Goal: Task Accomplishment & Management: Manage account settings

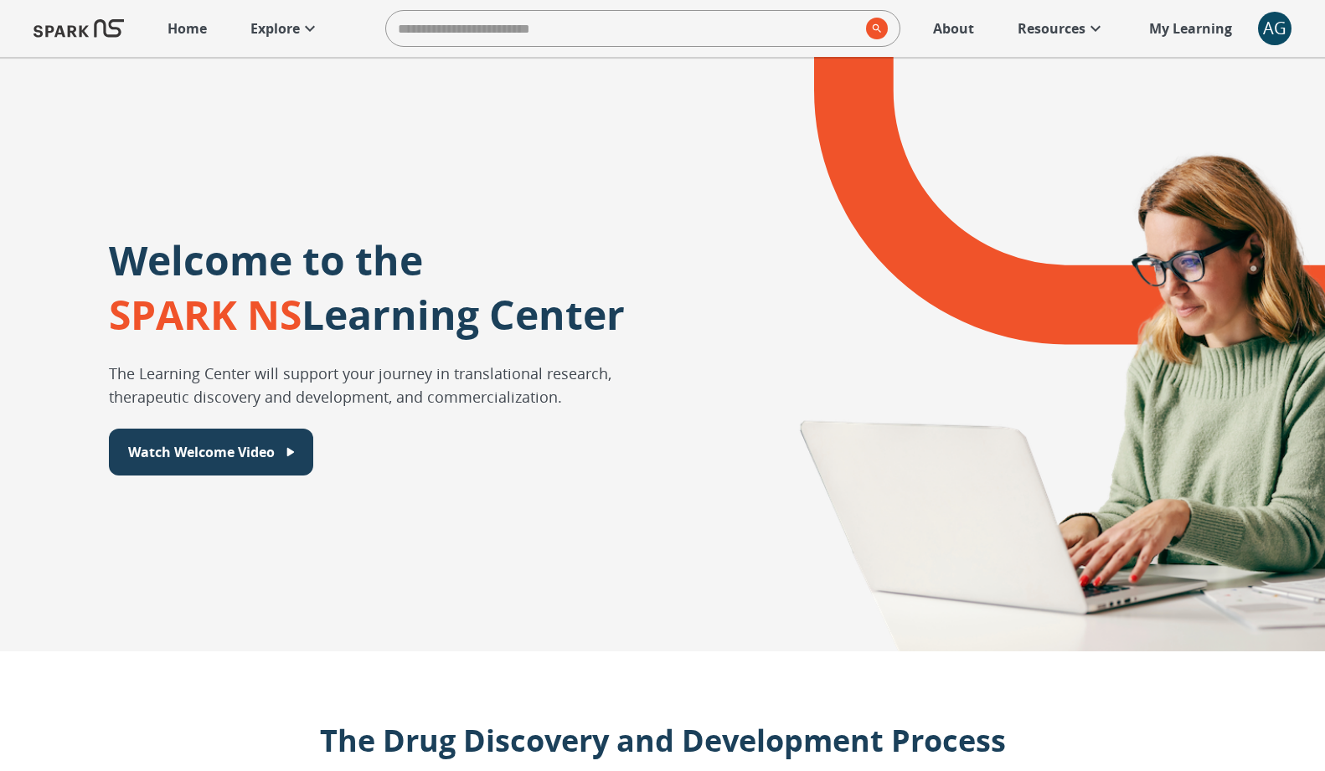
click at [1291, 34] on span "AG" at bounding box center [1275, 29] width 34 height 34
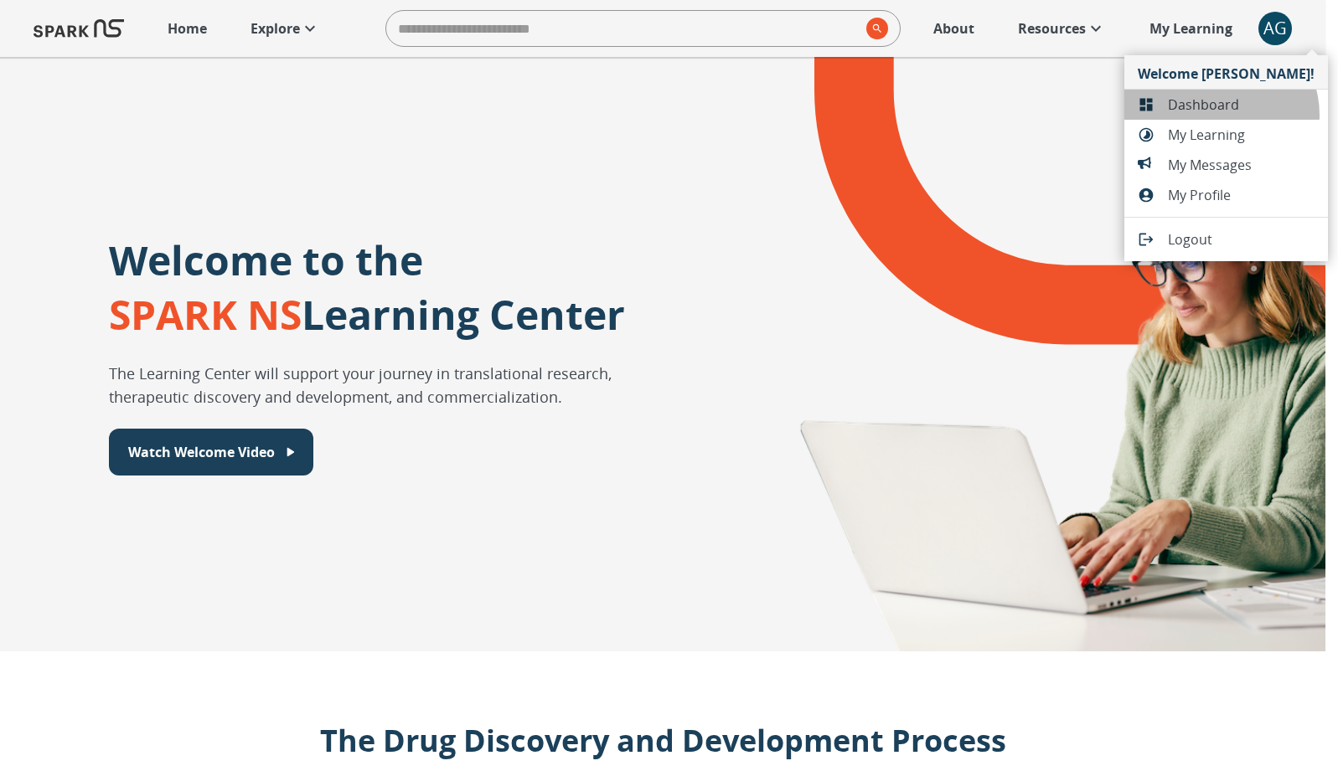
click at [1220, 115] on li "Dashboard" at bounding box center [1226, 105] width 204 height 30
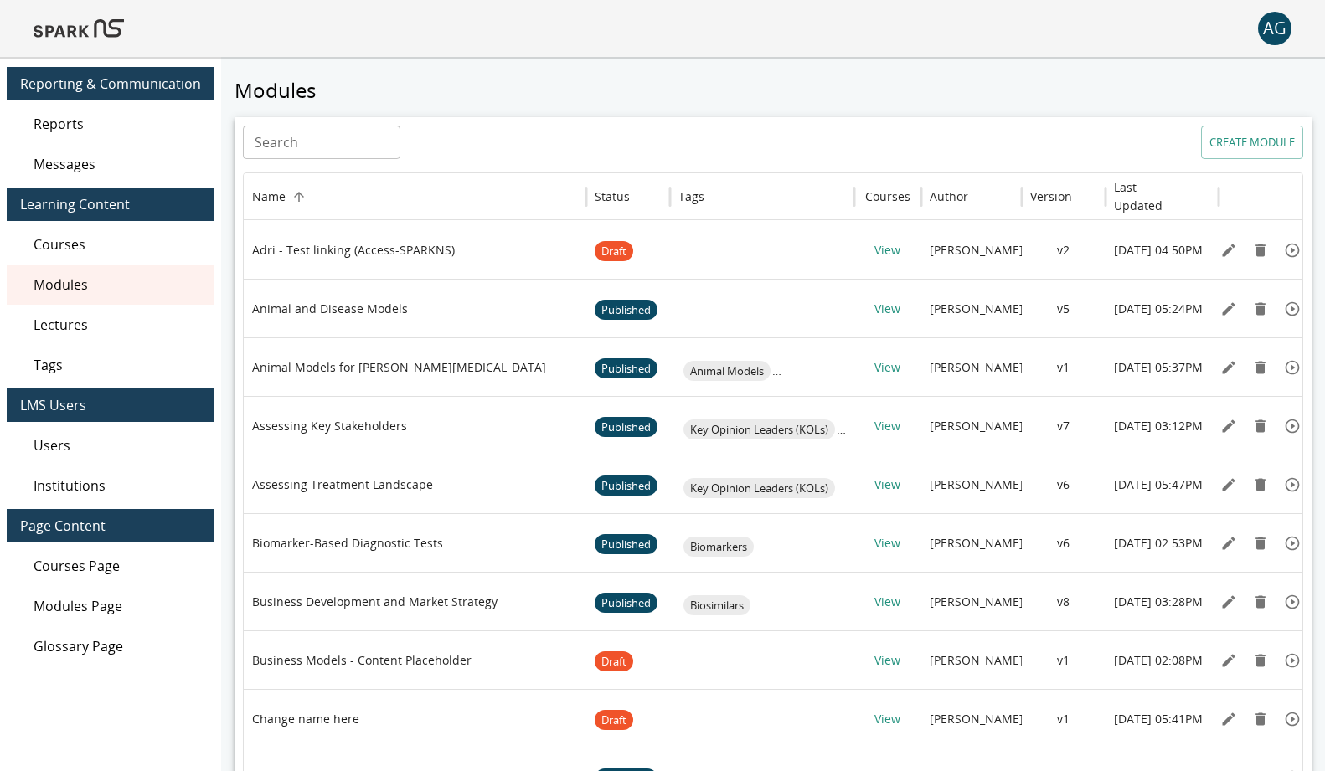
click at [55, 302] on div "Modules" at bounding box center [111, 285] width 208 height 40
click at [80, 436] on span "Users" at bounding box center [118, 446] width 168 height 20
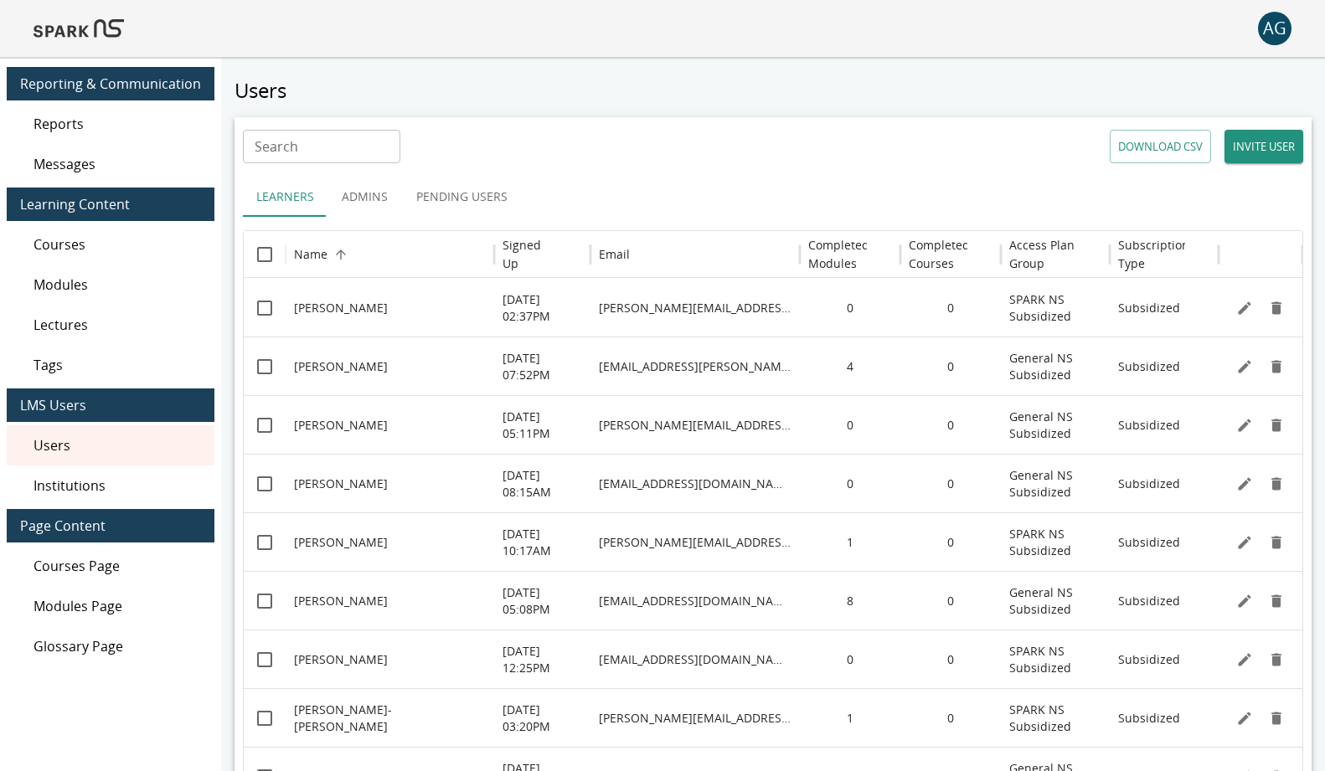
click at [446, 200] on button "Pending Users" at bounding box center [462, 197] width 118 height 40
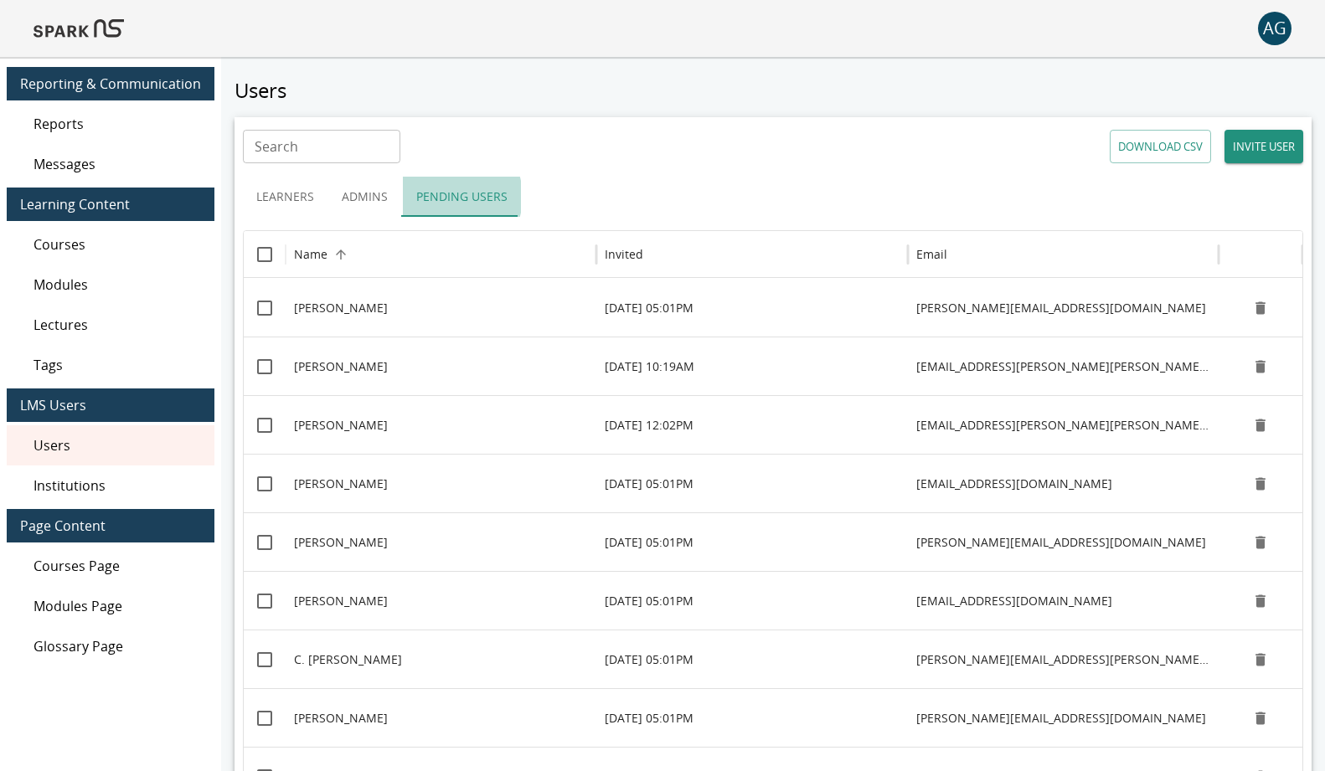
click at [448, 197] on button "Pending Users" at bounding box center [462, 197] width 118 height 40
click at [616, 257] on h6 "Invited" at bounding box center [624, 254] width 39 height 18
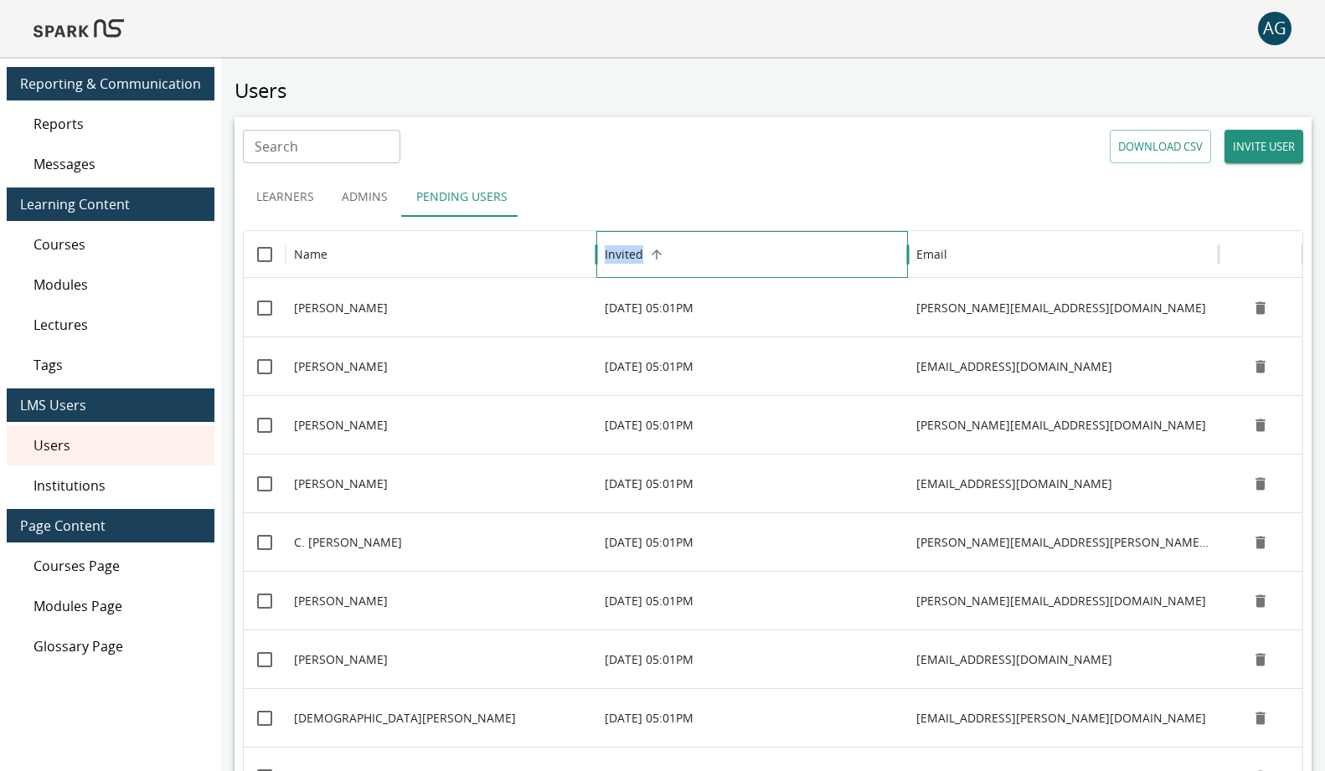
click at [616, 256] on h6 "Invited" at bounding box center [624, 254] width 39 height 18
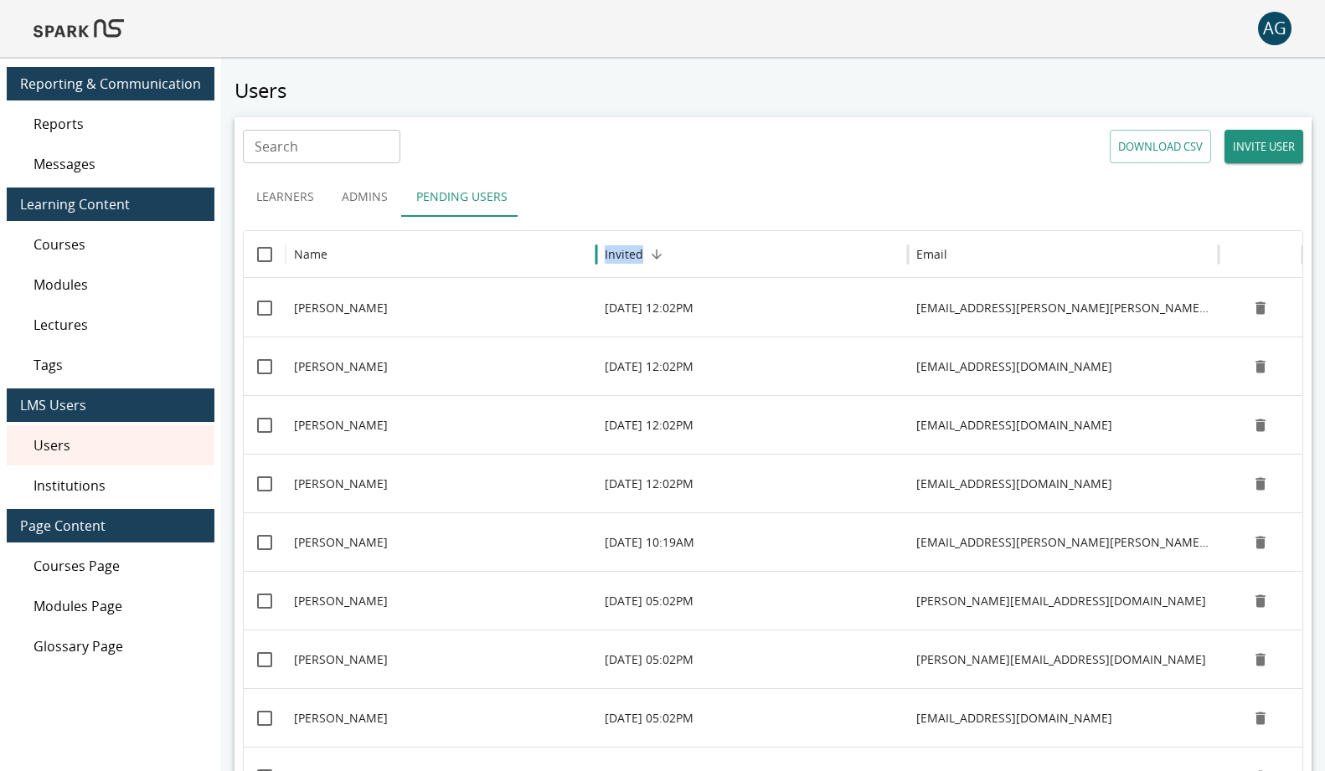
click at [147, 136] on div "Reports" at bounding box center [111, 124] width 208 height 40
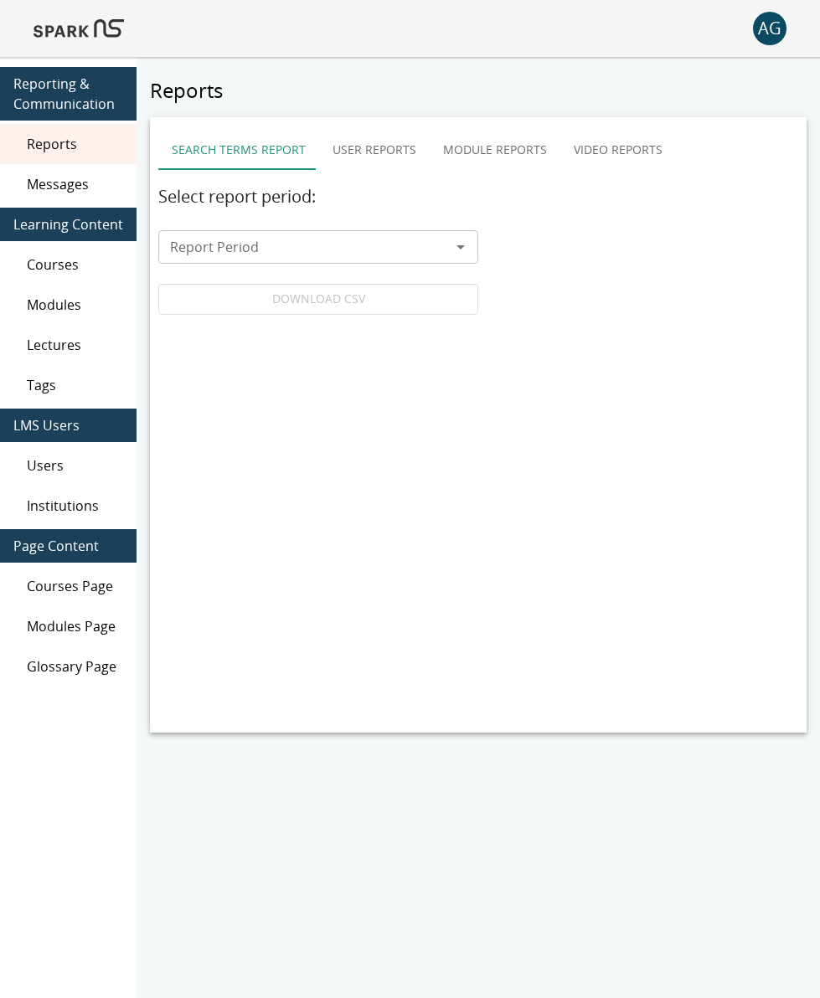
click at [372, 148] on button "User Reports" at bounding box center [374, 150] width 111 height 40
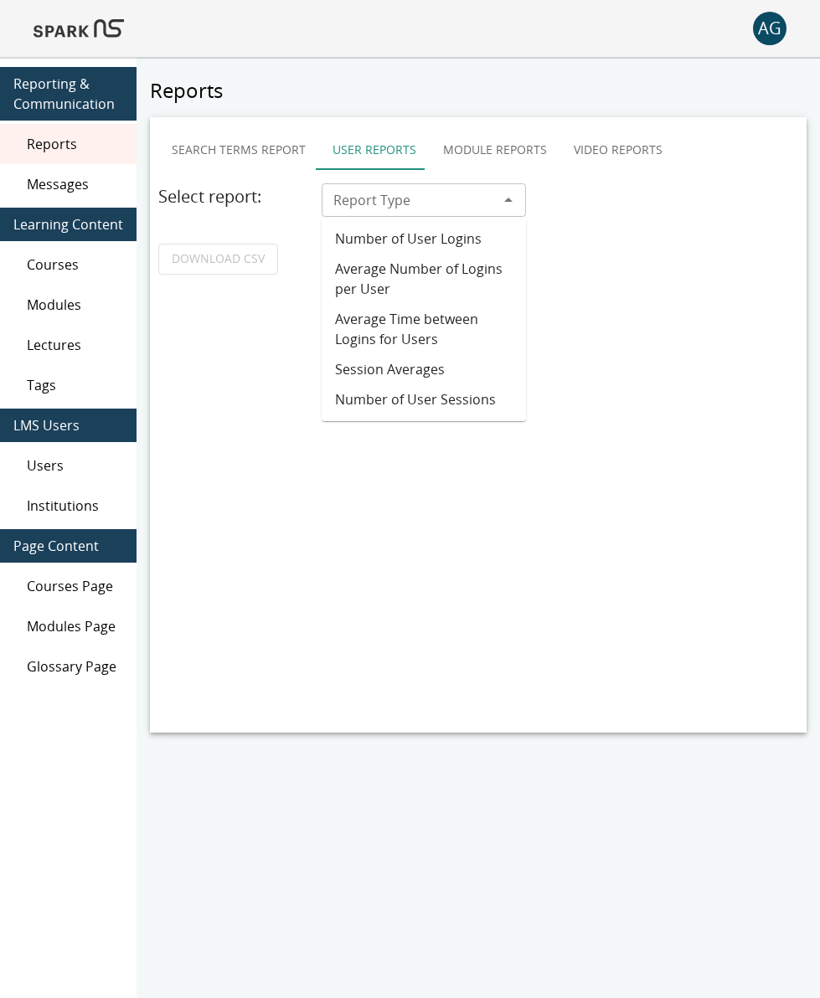
click at [358, 188] on div "Report Type" at bounding box center [424, 200] width 204 height 34
click at [484, 148] on button "Module Reports" at bounding box center [495, 150] width 131 height 40
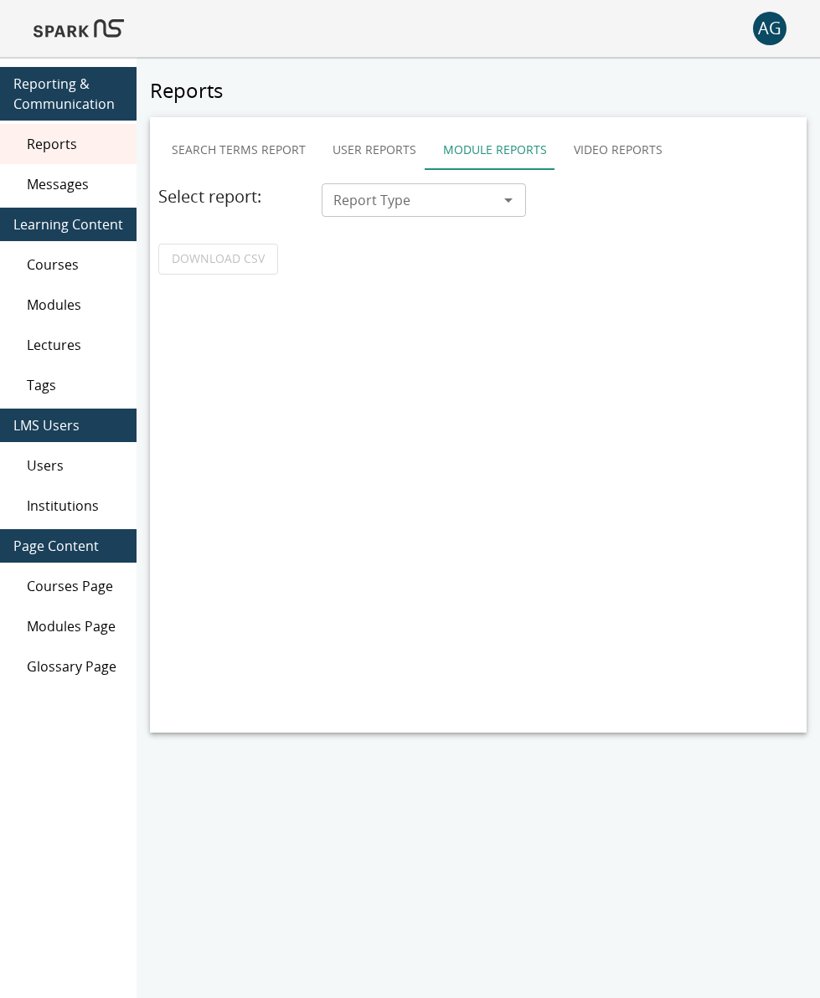
click at [423, 199] on input "Report Type" at bounding box center [410, 199] width 167 height 23
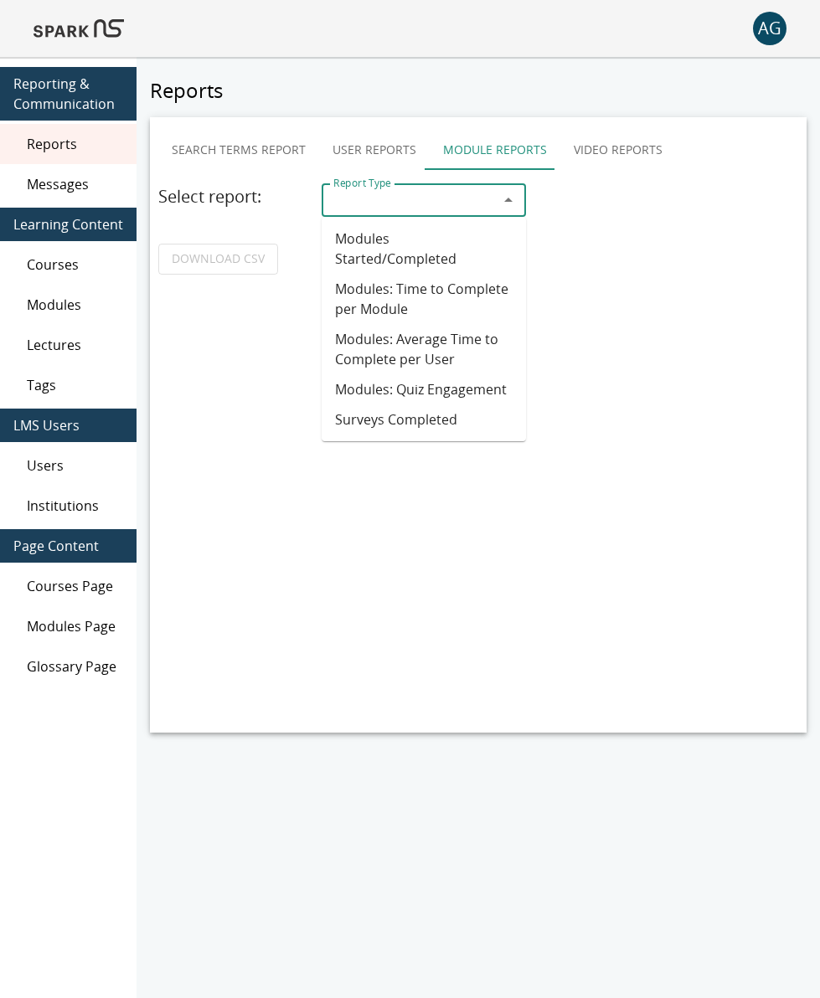
click at [358, 408] on li "Surveys Completed" at bounding box center [424, 420] width 204 height 30
type input "**********"
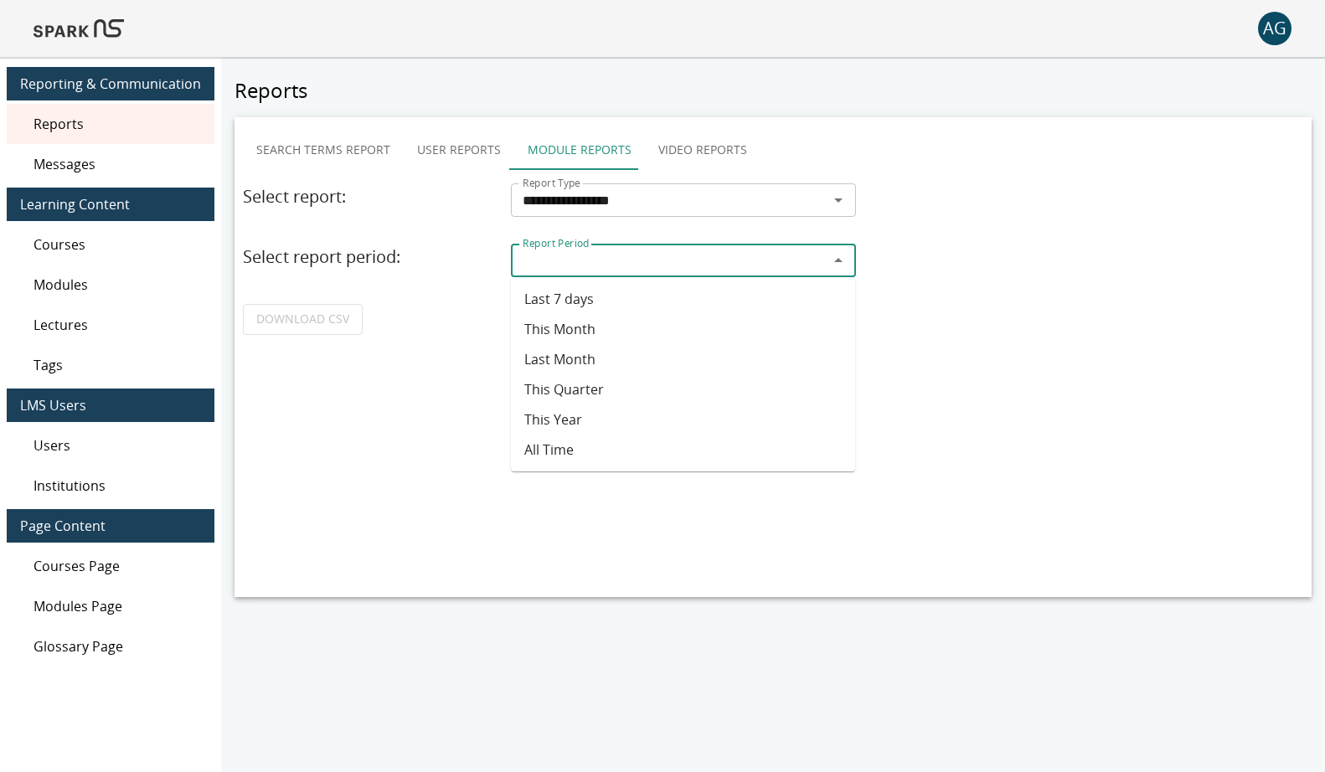
click at [606, 271] on input "Report Period" at bounding box center [669, 260] width 307 height 23
click at [591, 295] on li "Last 7 days" at bounding box center [683, 299] width 344 height 30
type input "**********"
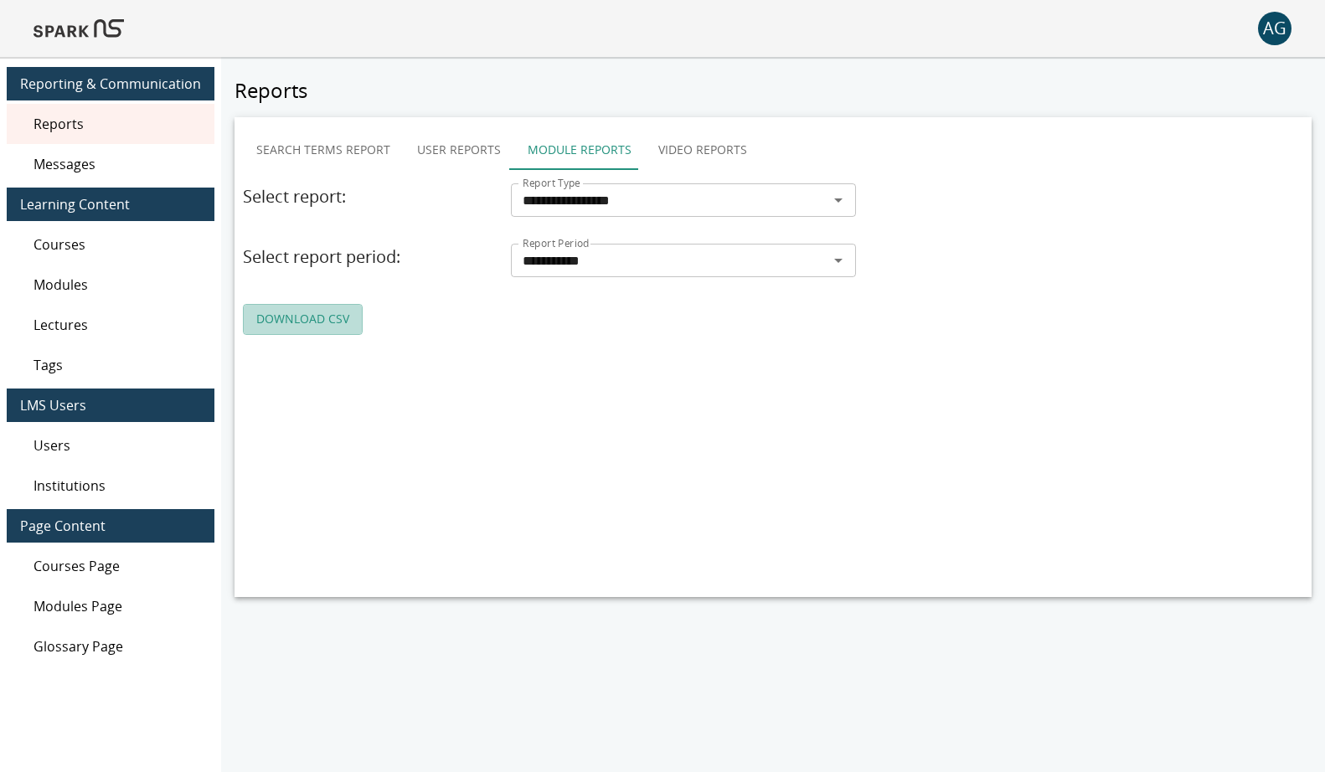
click at [276, 308] on link "DOWNLOAD CSV" at bounding box center [303, 319] width 120 height 31
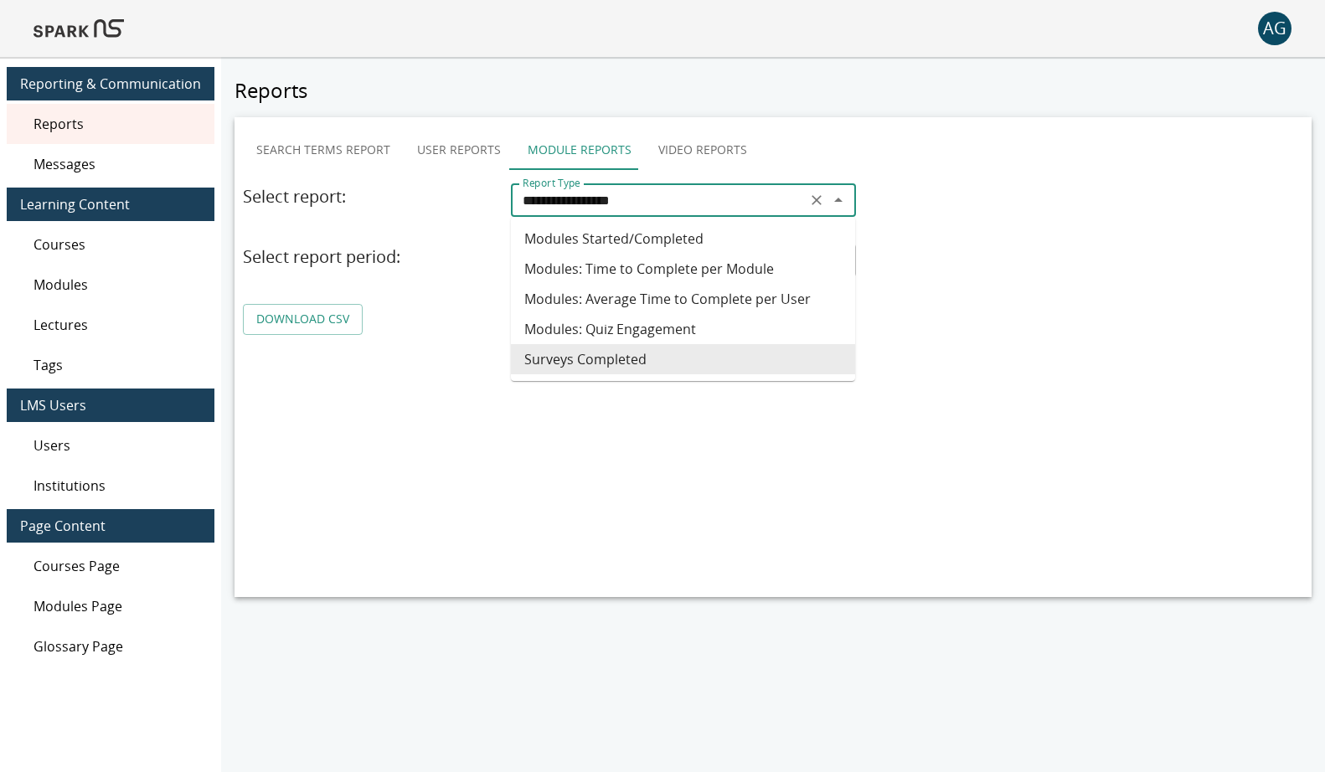
click at [563, 192] on input "**********" at bounding box center [658, 199] width 285 height 23
click at [622, 335] on li "Modules: Quiz Engagement" at bounding box center [683, 329] width 344 height 30
type input "**********"
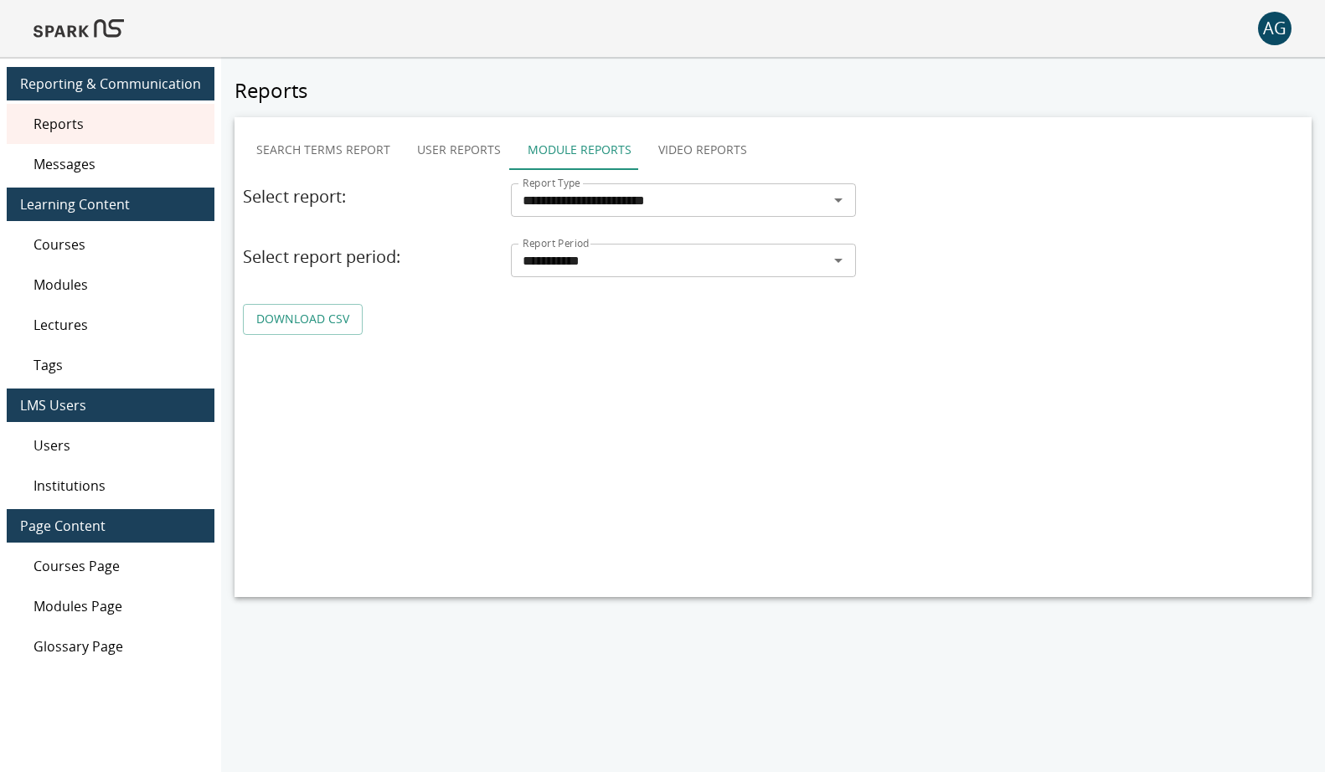
click at [352, 322] on link "DOWNLOAD CSV" at bounding box center [303, 319] width 120 height 31
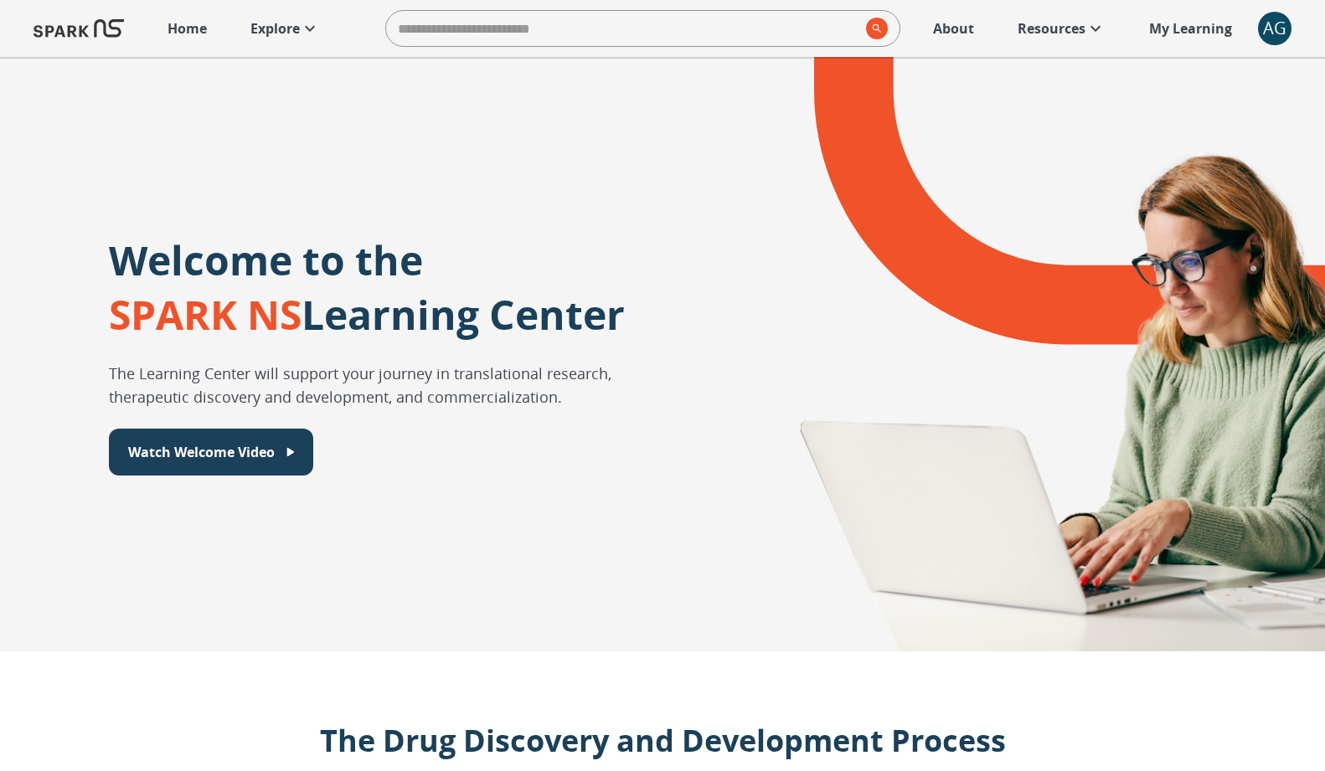
click at [1264, 34] on div "AG" at bounding box center [1275, 29] width 34 height 34
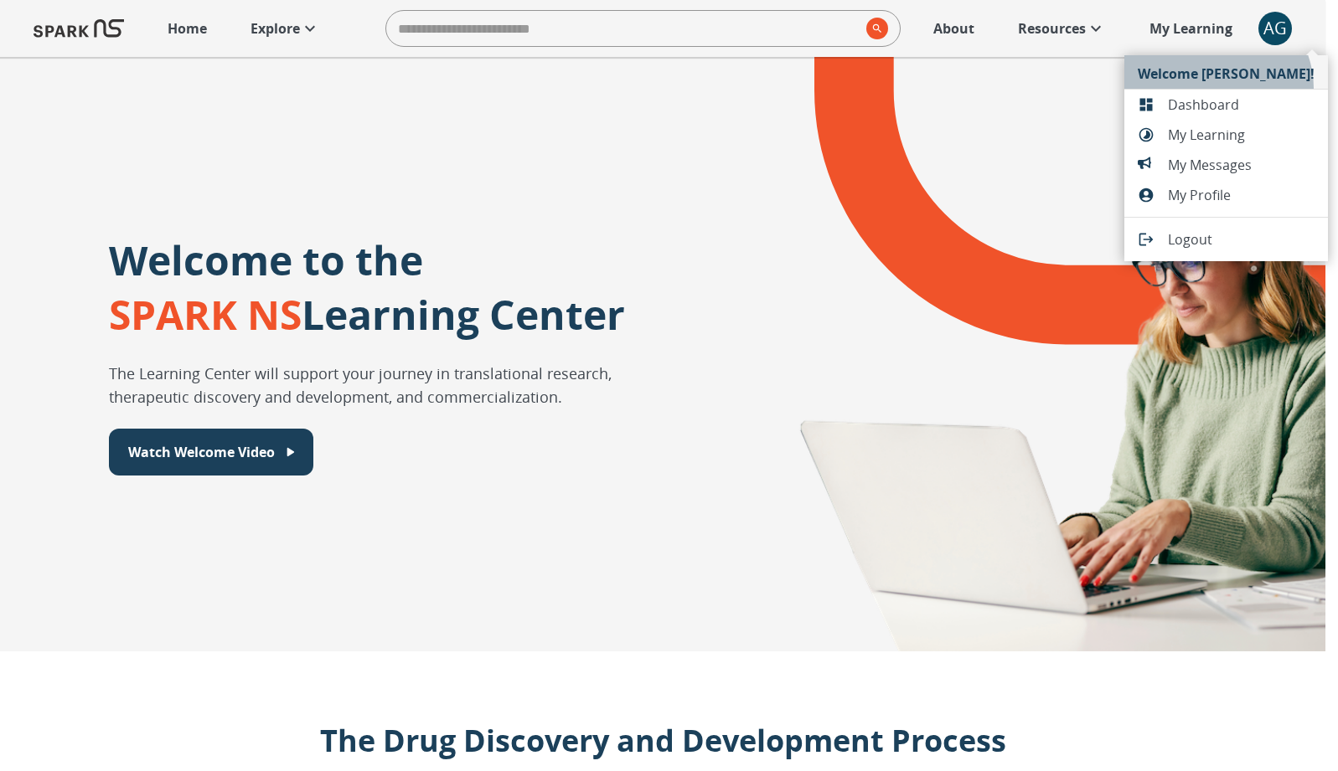
click at [1215, 88] on li "Welcome Adriana!" at bounding box center [1226, 72] width 204 height 34
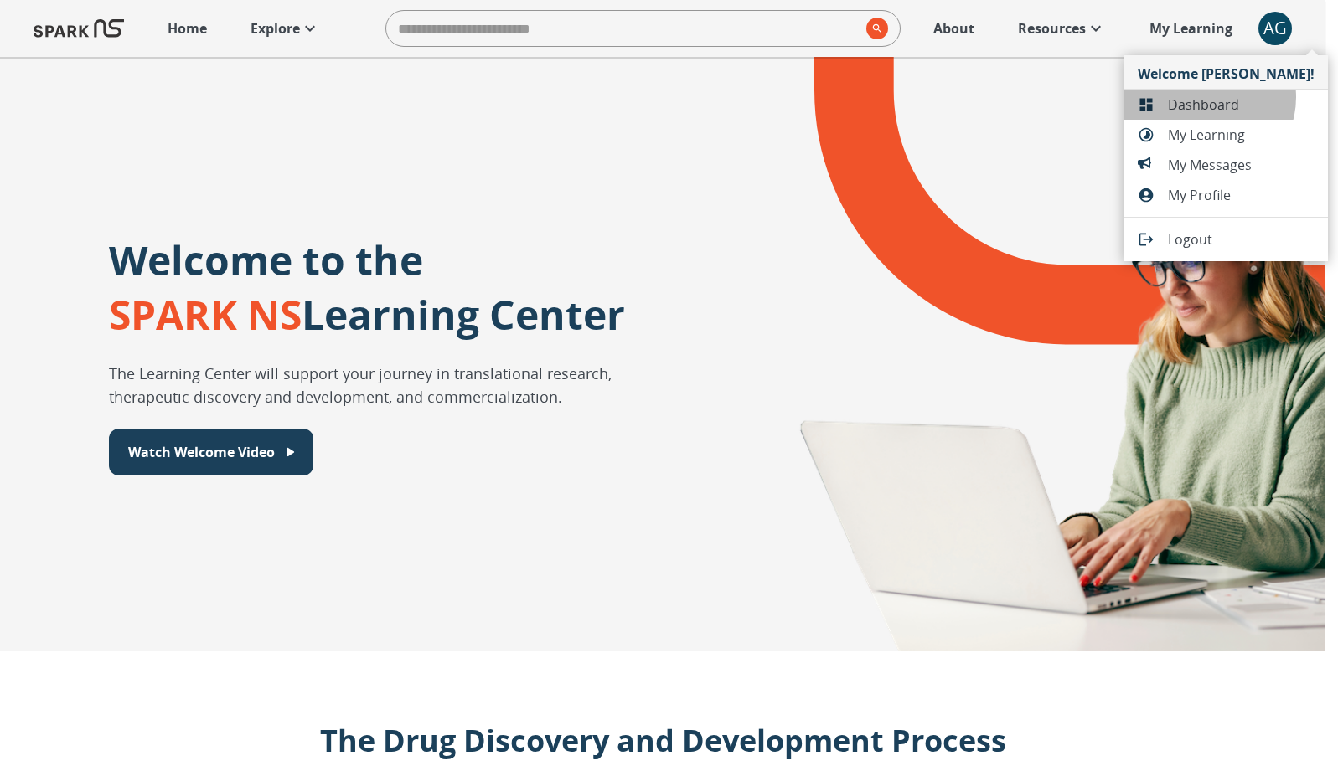
click at [1203, 99] on span "Dashboard" at bounding box center [1241, 105] width 147 height 20
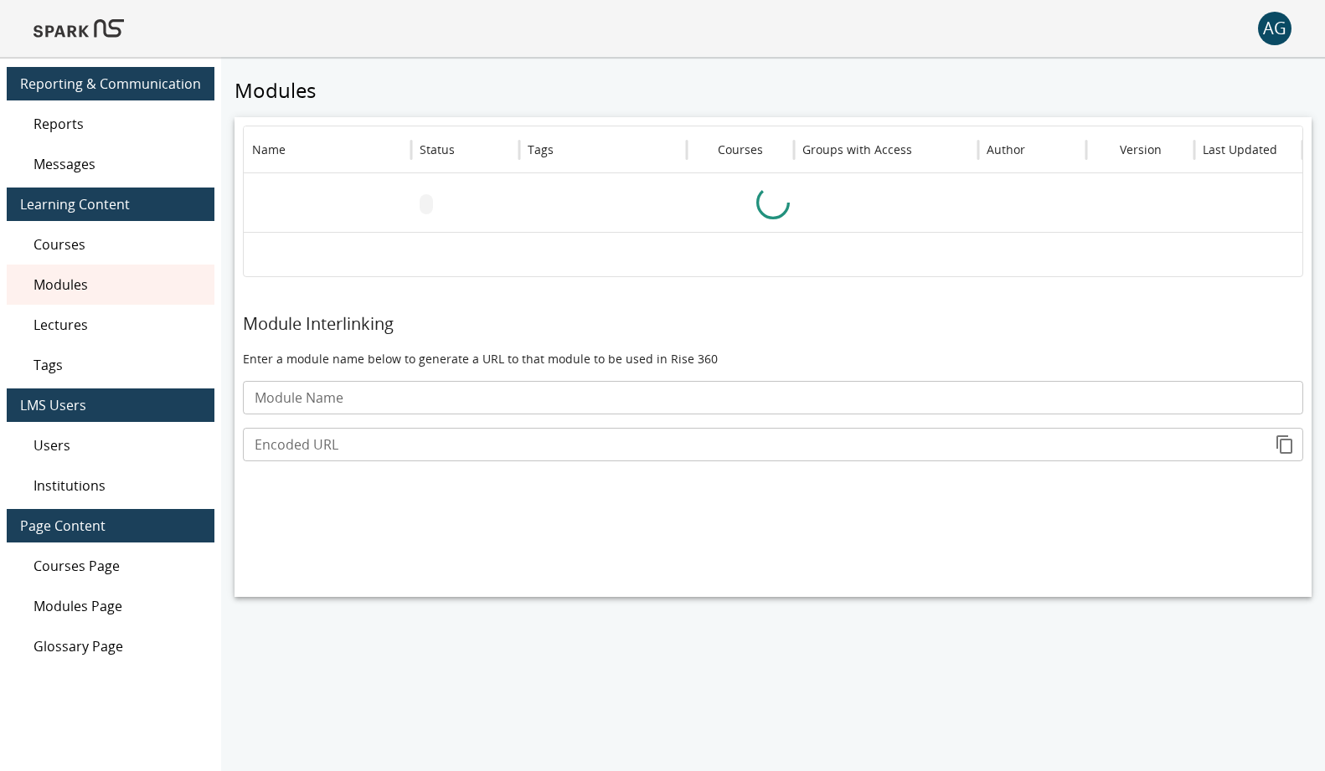
click at [173, 162] on span "Messages" at bounding box center [118, 164] width 168 height 20
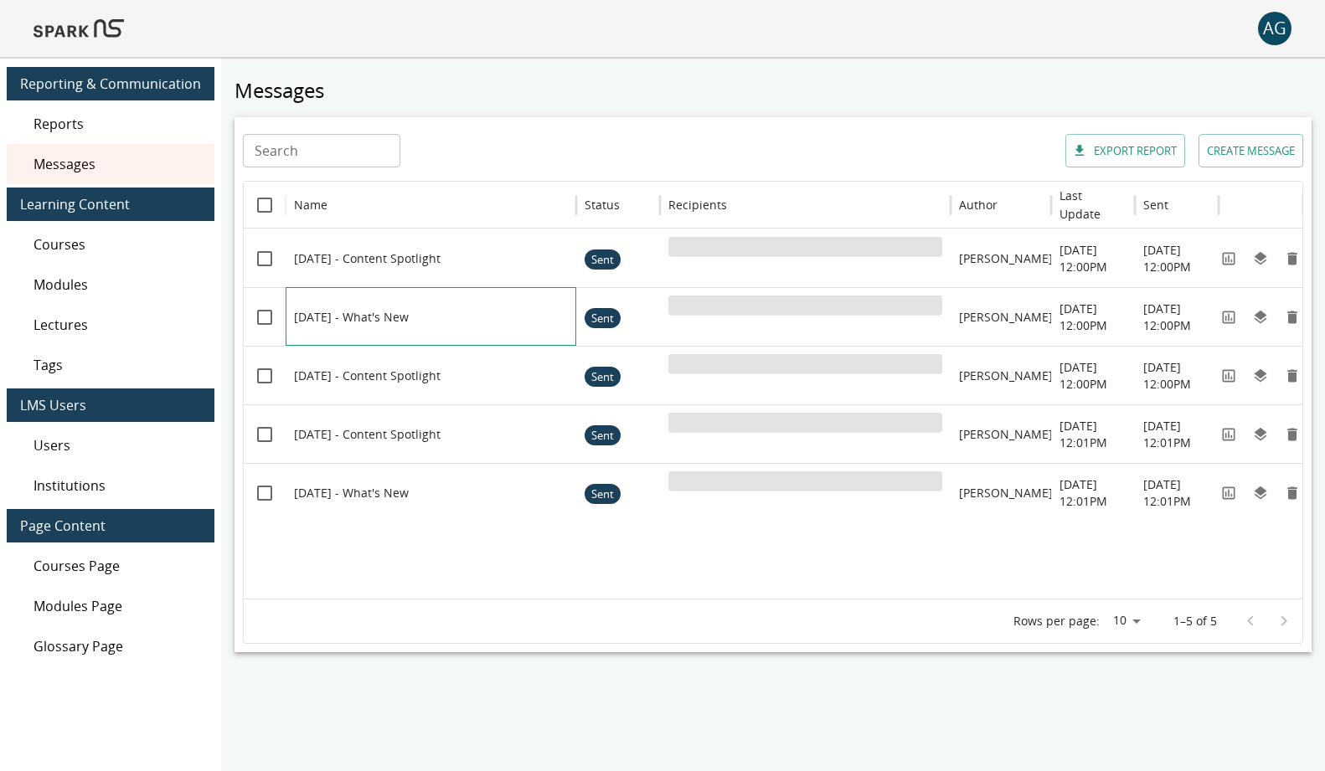
click at [450, 314] on div at bounding box center [439, 317] width 291 height 58
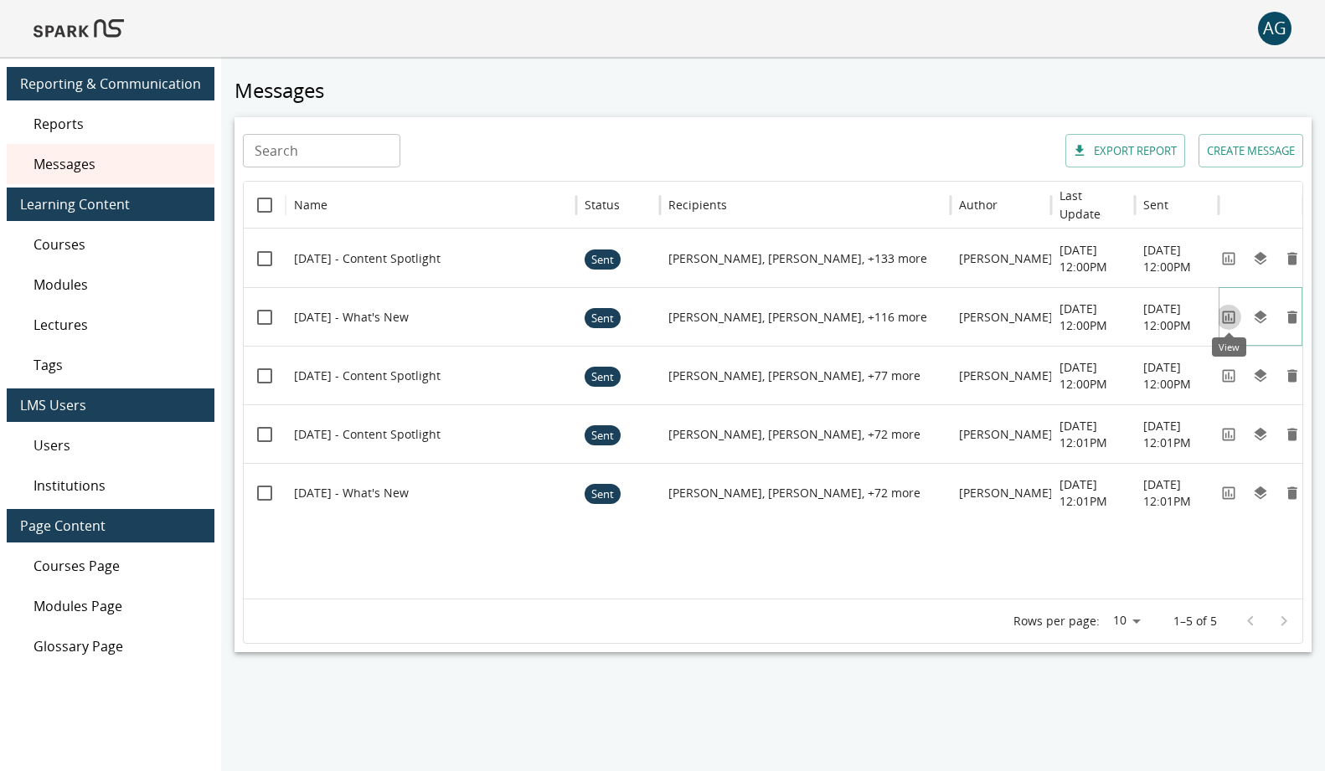
click at [1230, 321] on icon "View" at bounding box center [1228, 317] width 17 height 17
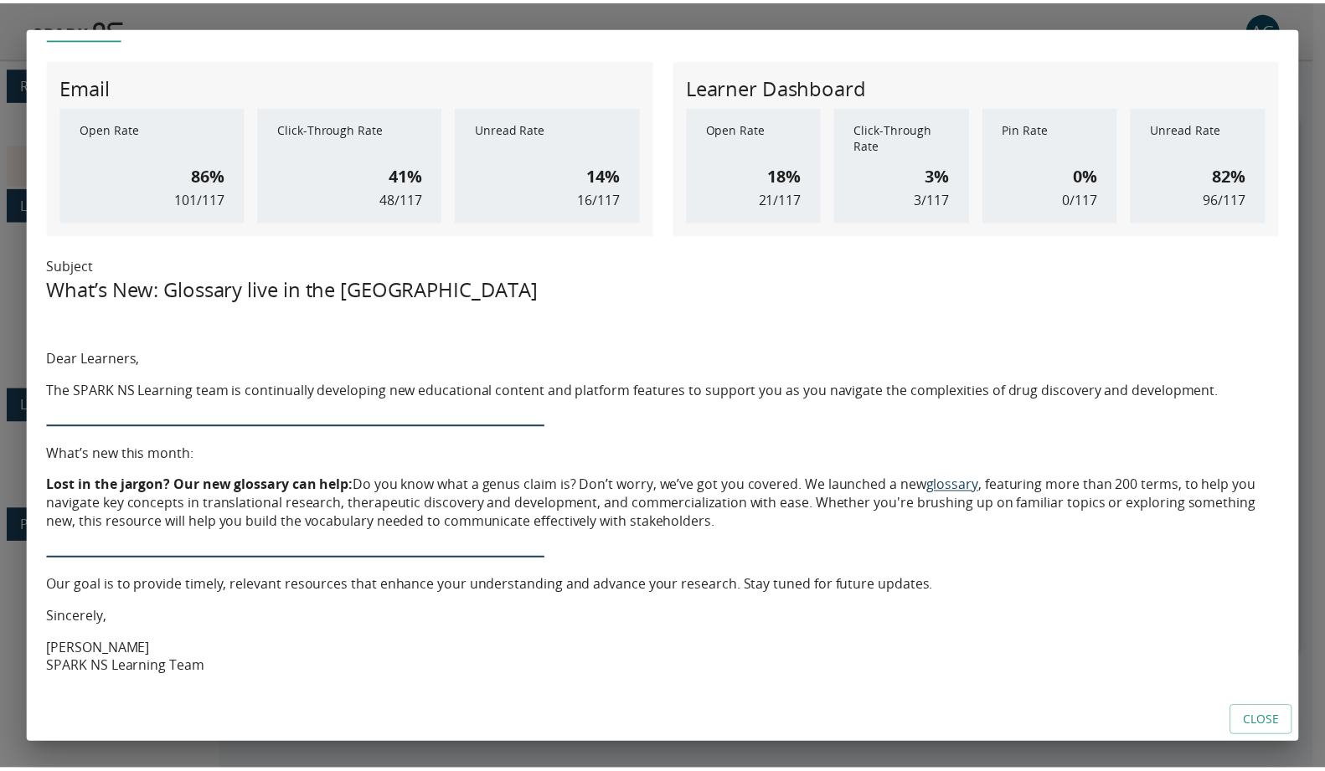
scroll to position [218, 0]
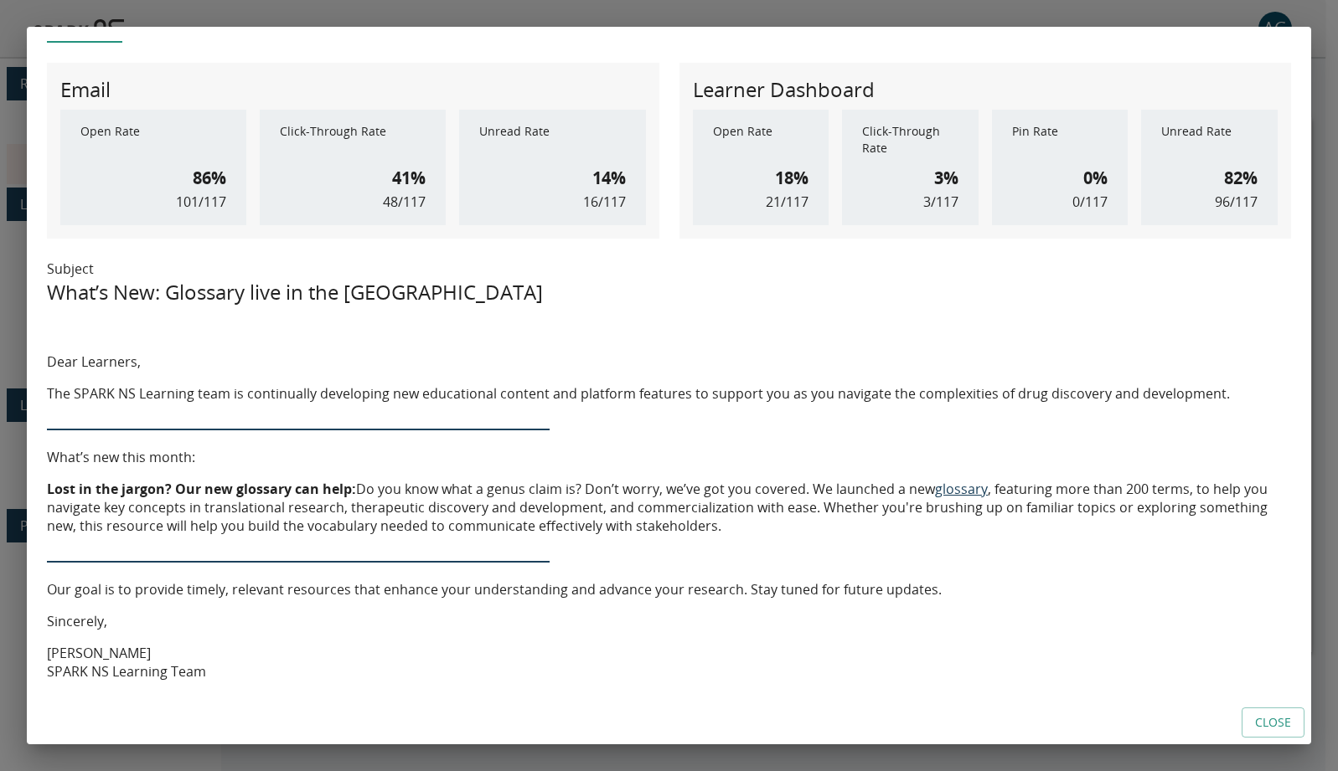
click at [1251, 22] on div "< Back to Messages Aug 4 - What's New Sent Duplicate Export Created by Danielle…" at bounding box center [669, 385] width 1338 height 771
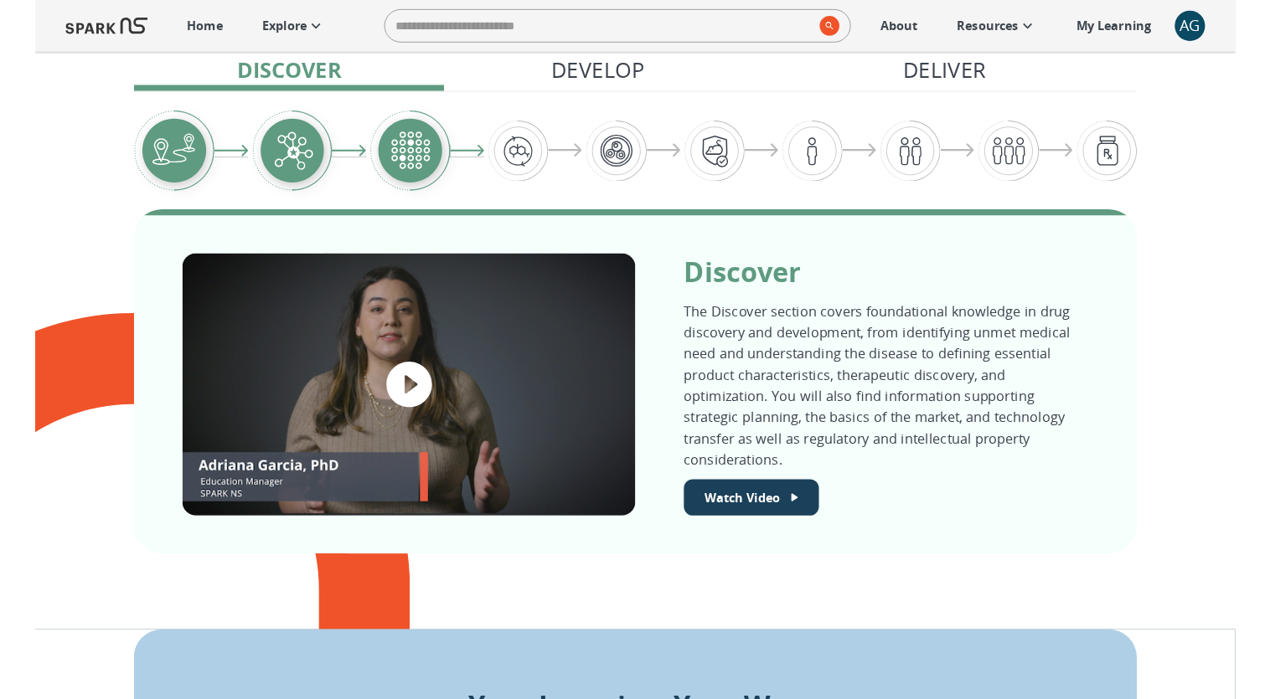
scroll to position [764, 0]
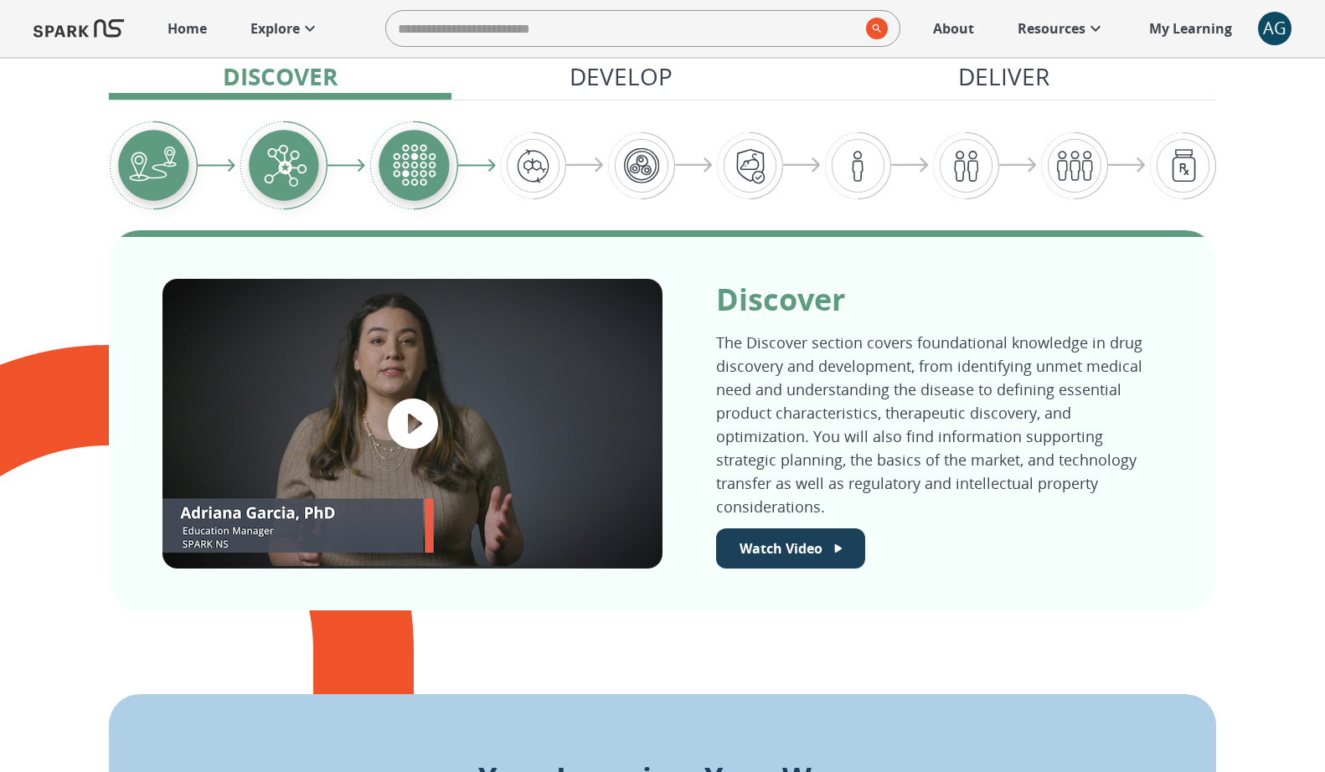
click at [1018, 23] on p "Resources" at bounding box center [1052, 28] width 68 height 20
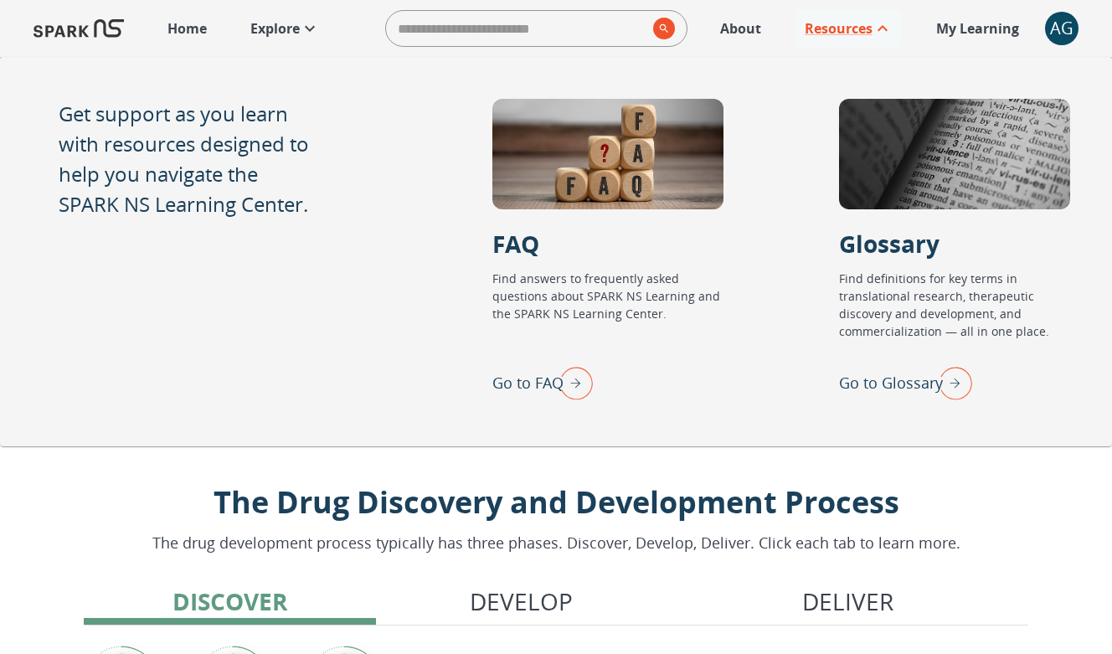
scroll to position [637, 0]
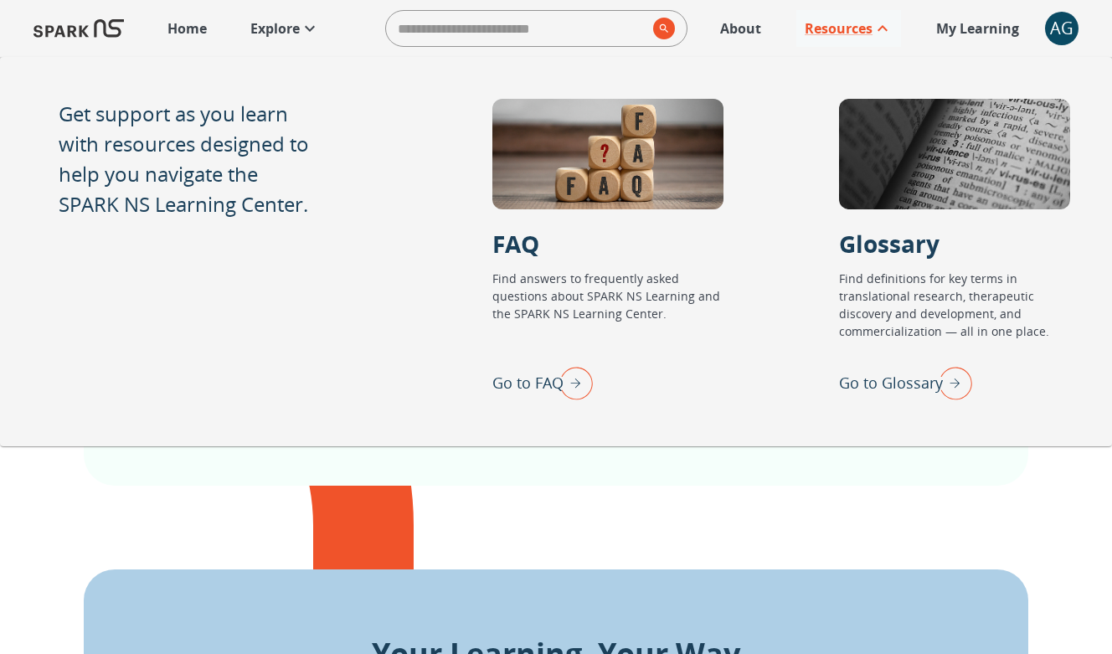
click at [963, 376] on img "Go to Glossary" at bounding box center [952, 383] width 42 height 44
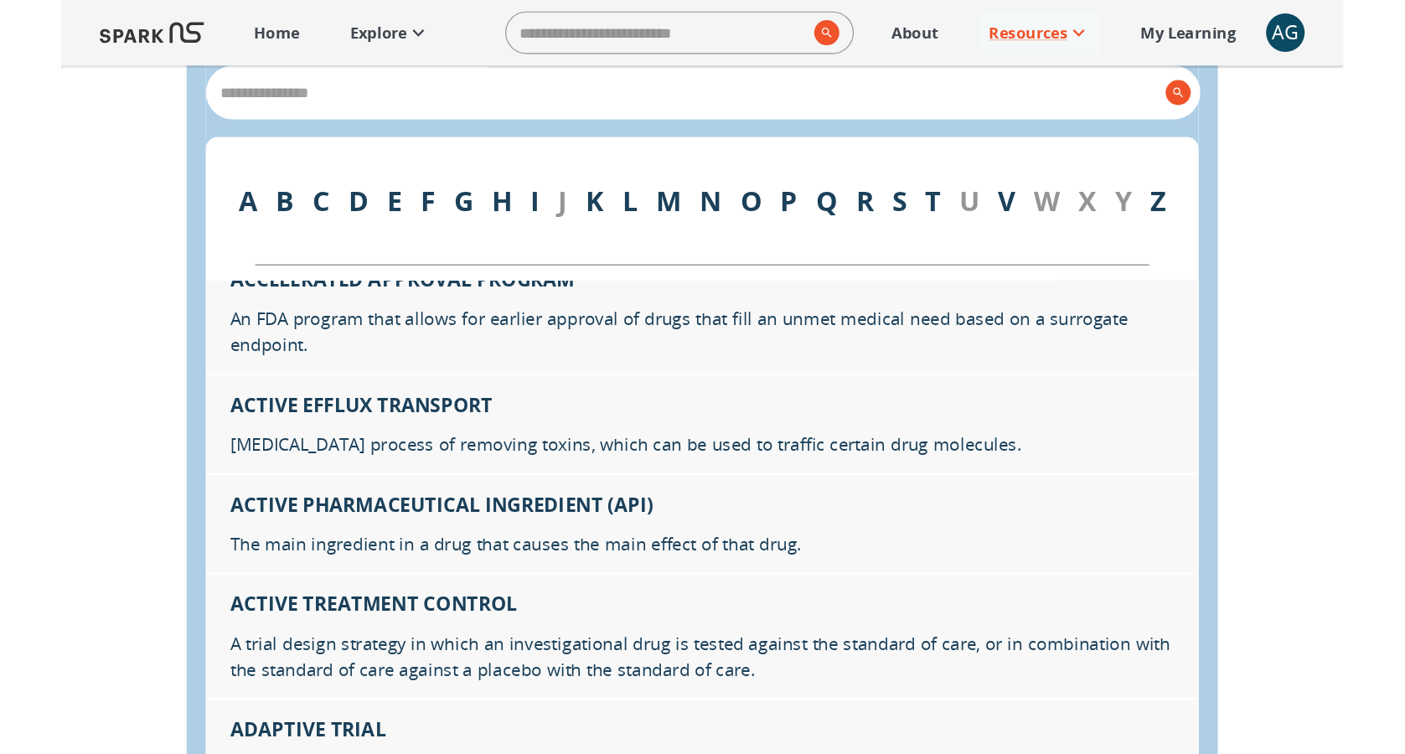
scroll to position [499, 0]
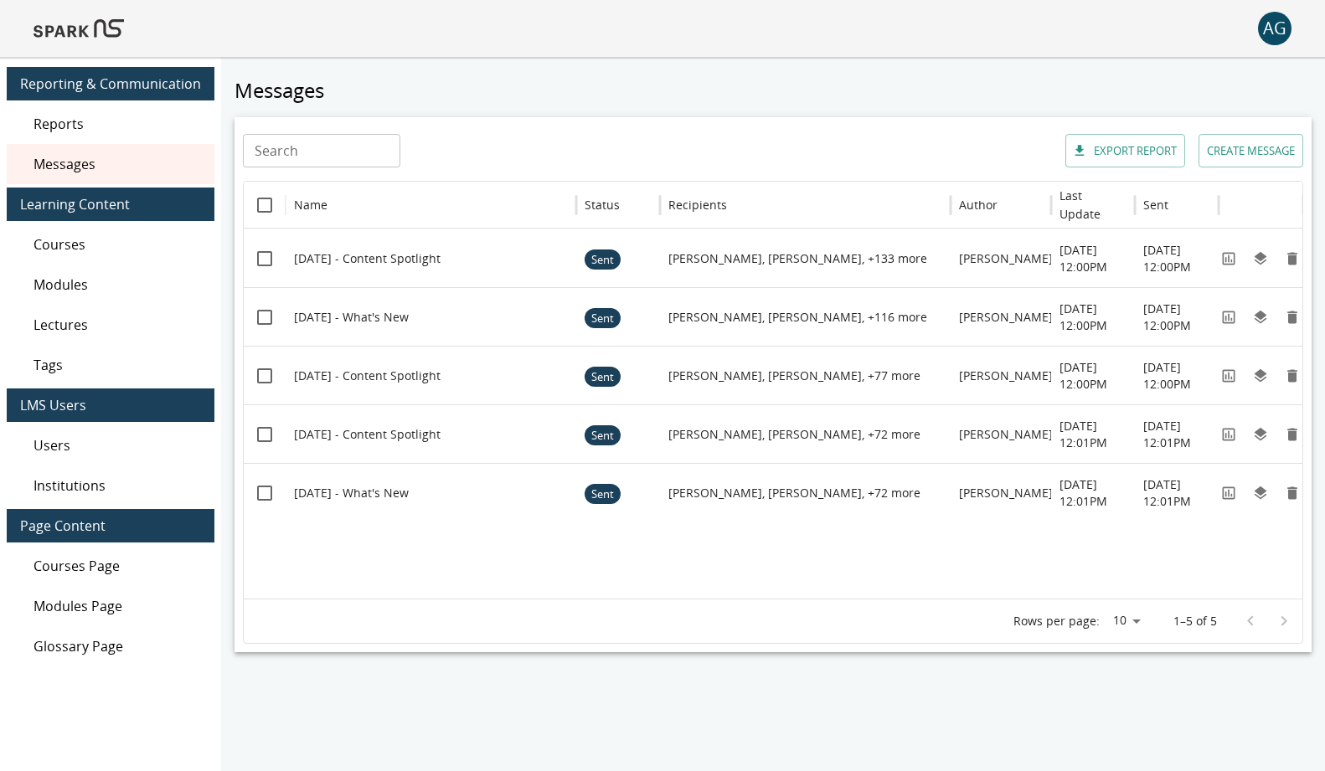
click at [106, 442] on span "Users" at bounding box center [118, 446] width 168 height 20
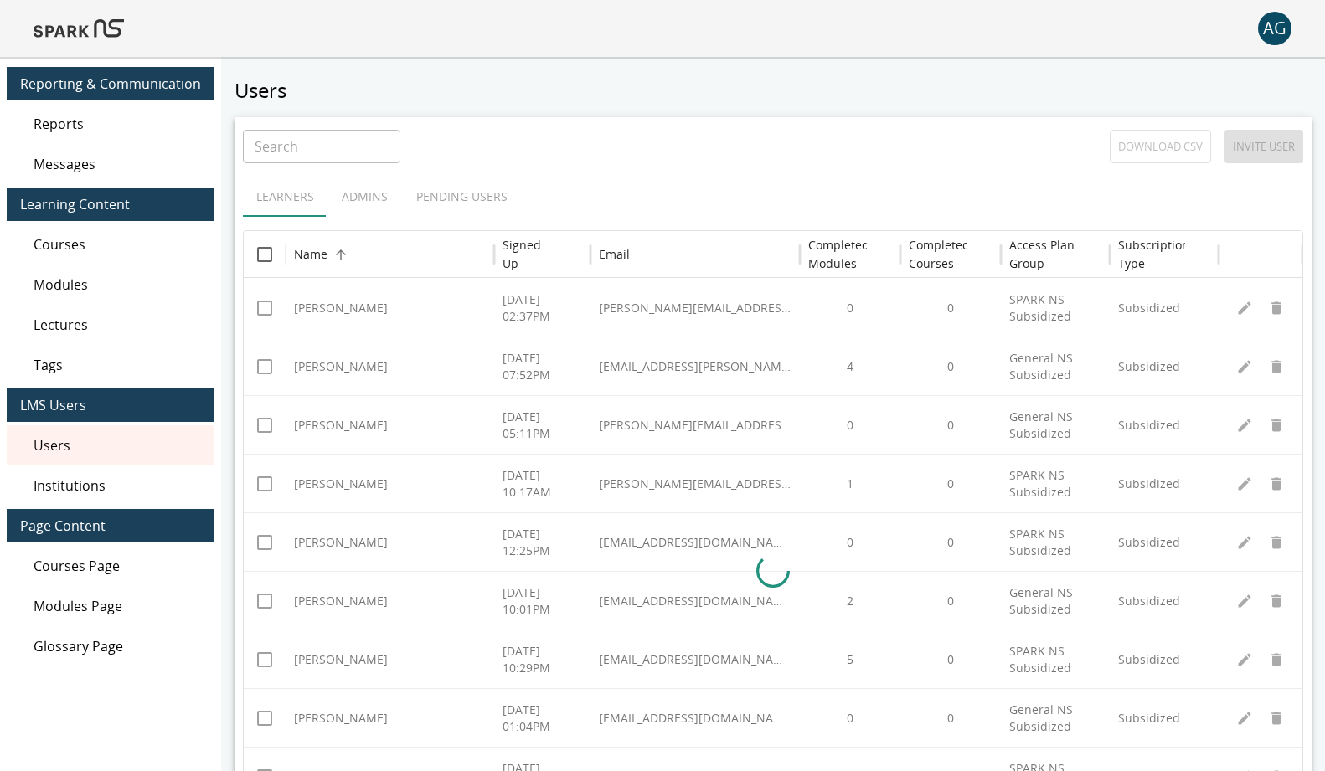
click at [440, 199] on div "Learners Admins Pending Users" at bounding box center [773, 197] width 1060 height 40
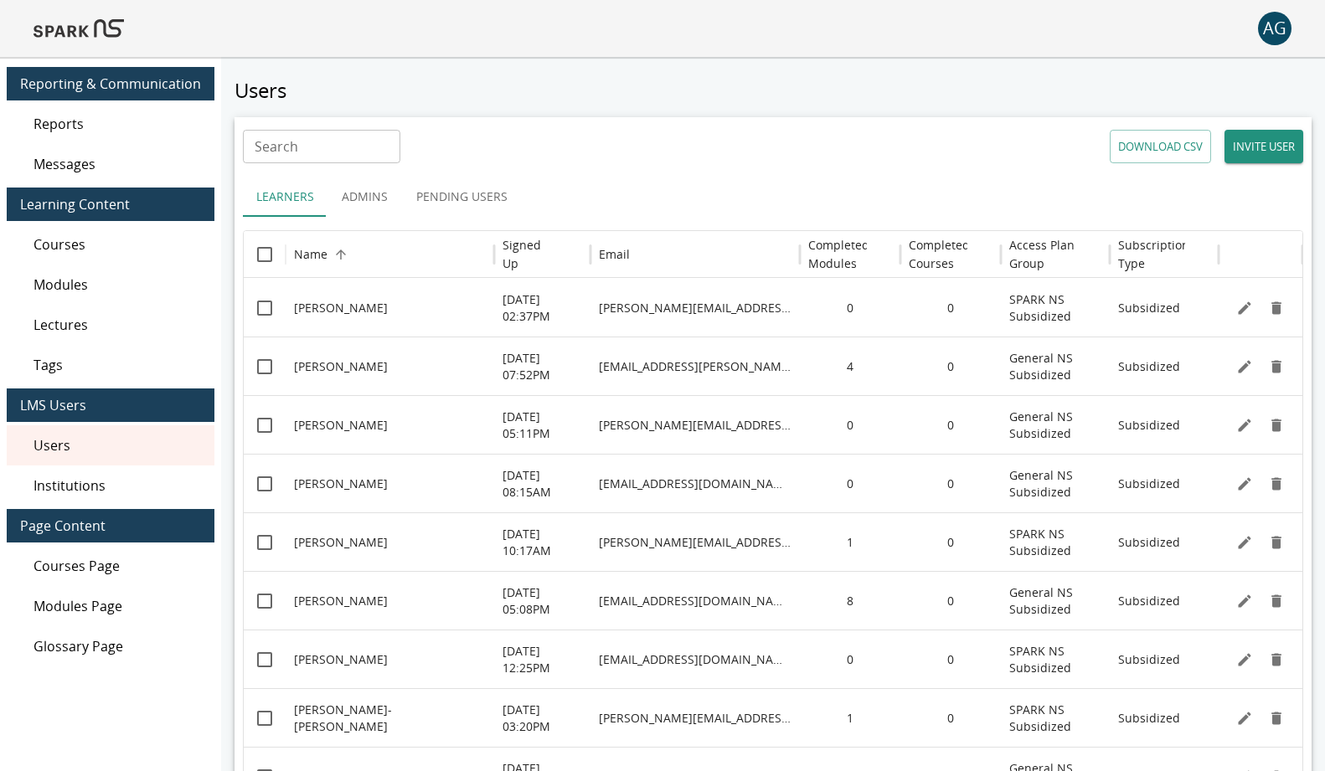
click at [413, 190] on button "Pending Users" at bounding box center [462, 197] width 118 height 40
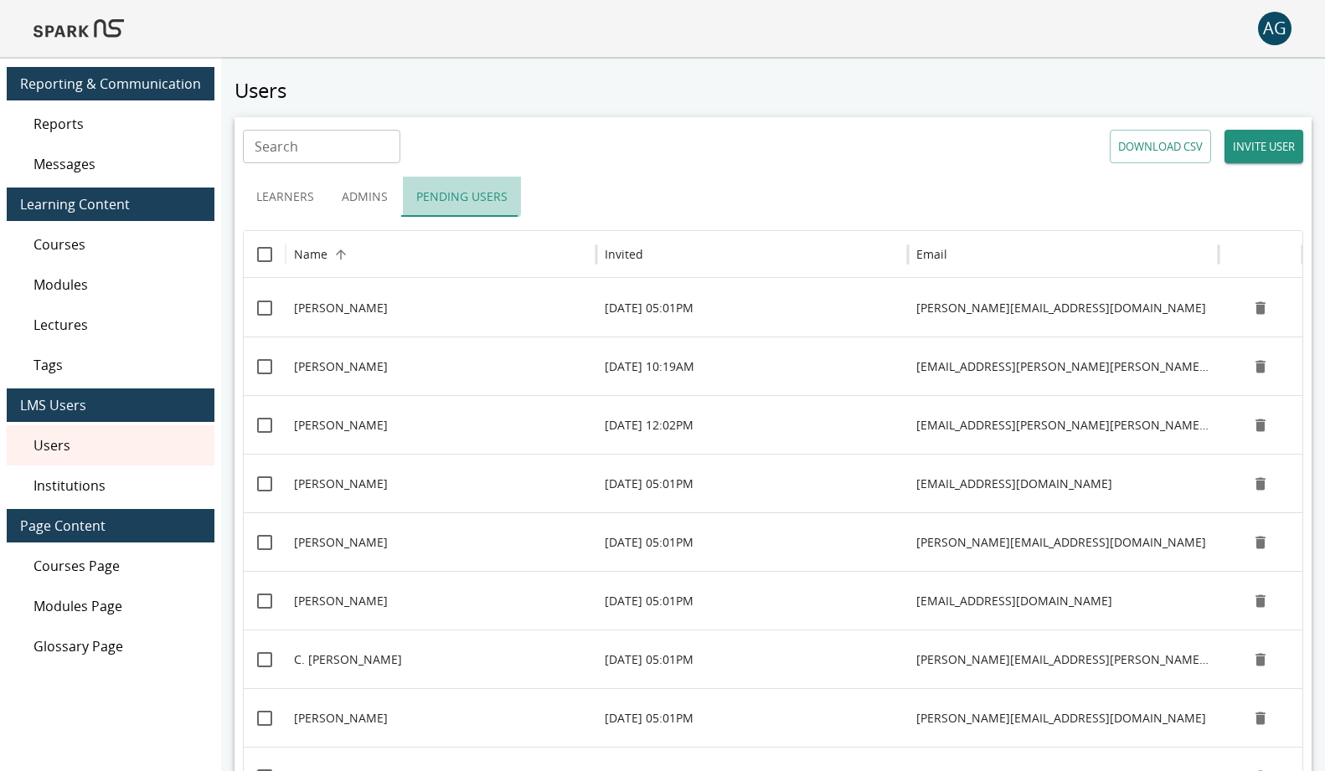
click at [423, 196] on button "Pending Users" at bounding box center [462, 197] width 118 height 40
click at [625, 243] on div "Invited" at bounding box center [752, 254] width 294 height 46
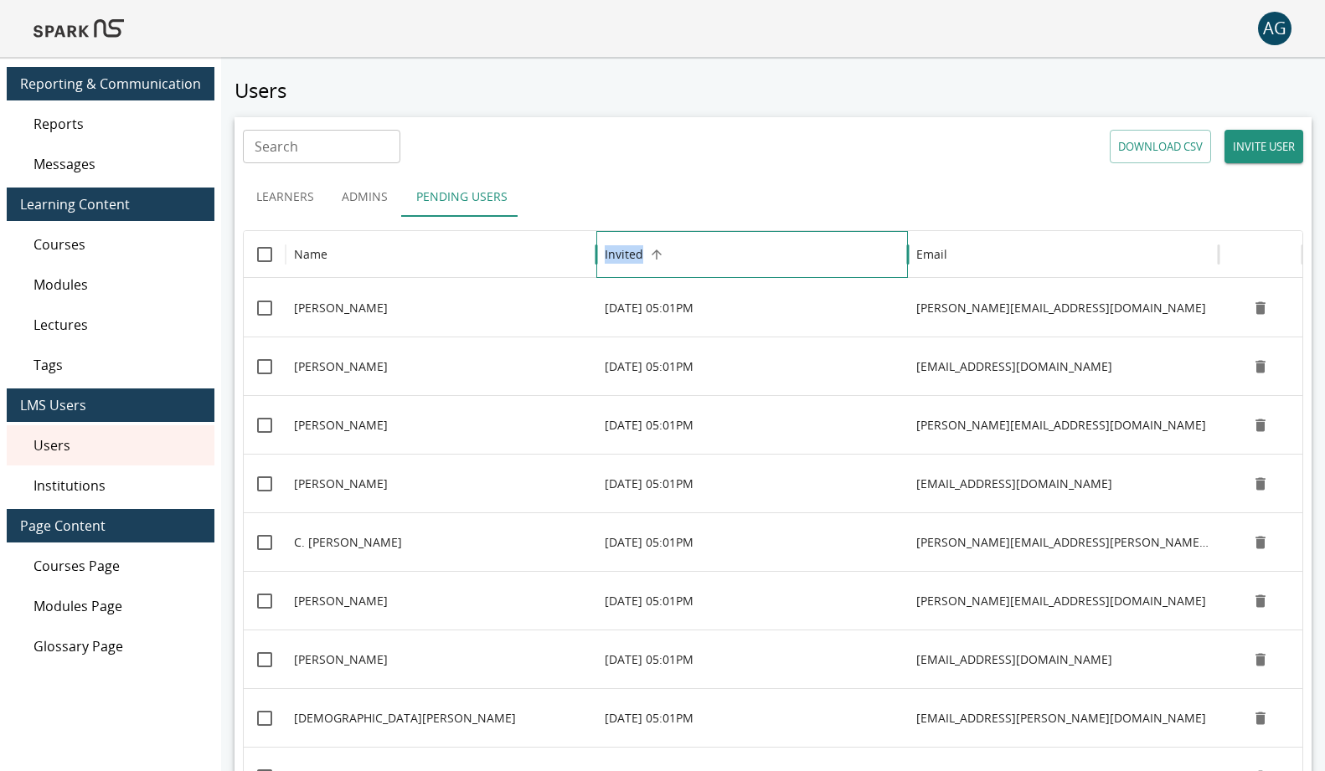
click at [625, 243] on div "Invited" at bounding box center [752, 254] width 294 height 46
